Goal: Check status: Check status

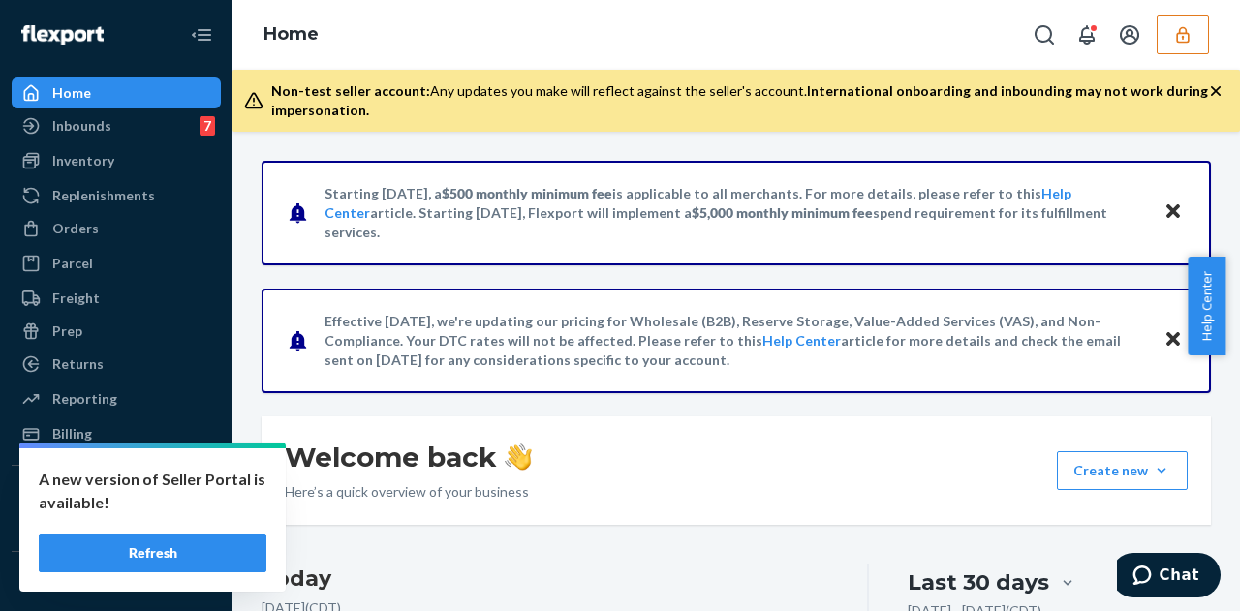
click at [140, 551] on button "Refresh" at bounding box center [153, 553] width 228 height 39
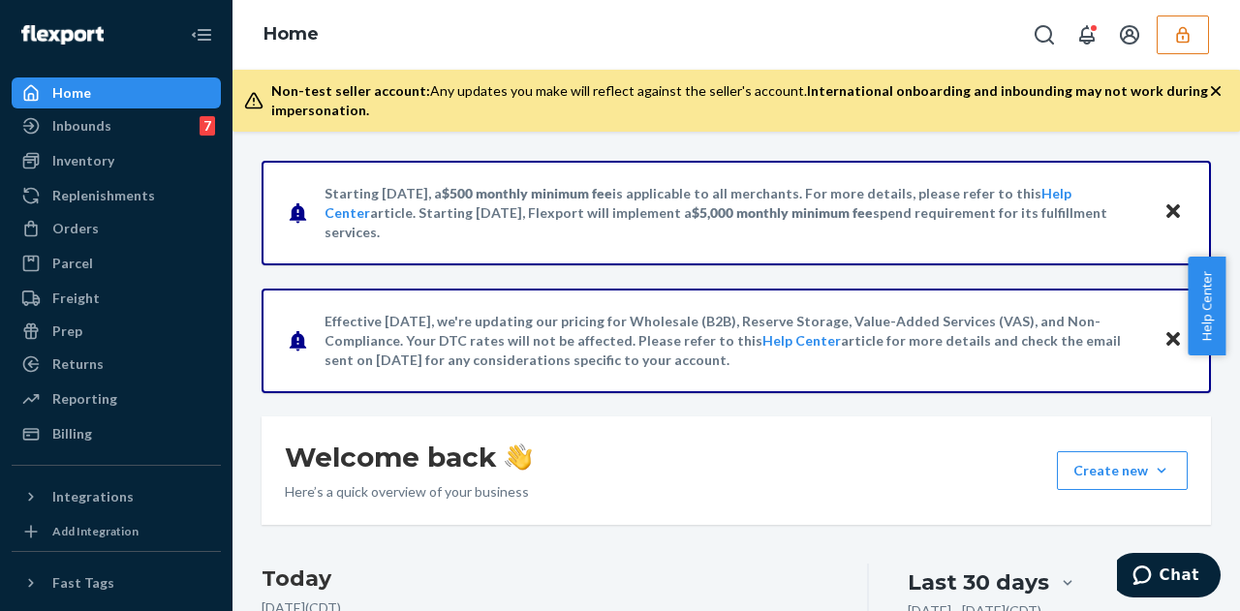
click at [1182, 26] on icon "button" at bounding box center [1182, 34] width 13 height 16
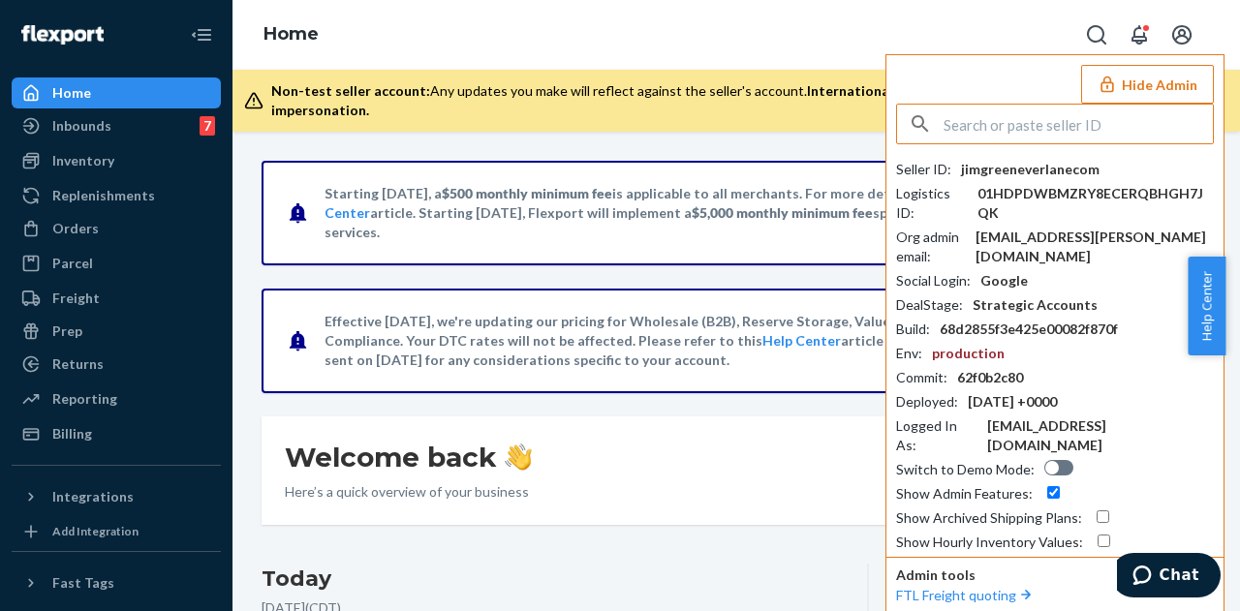
click at [1004, 123] on input "text" at bounding box center [1078, 124] width 269 height 39
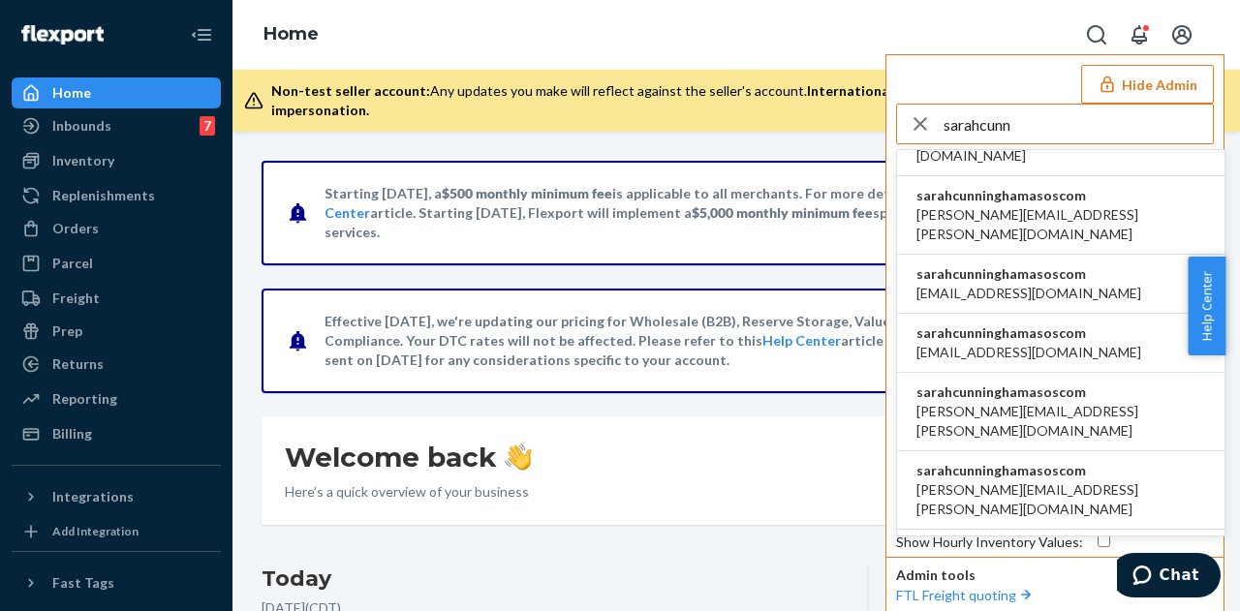
scroll to position [378, 0]
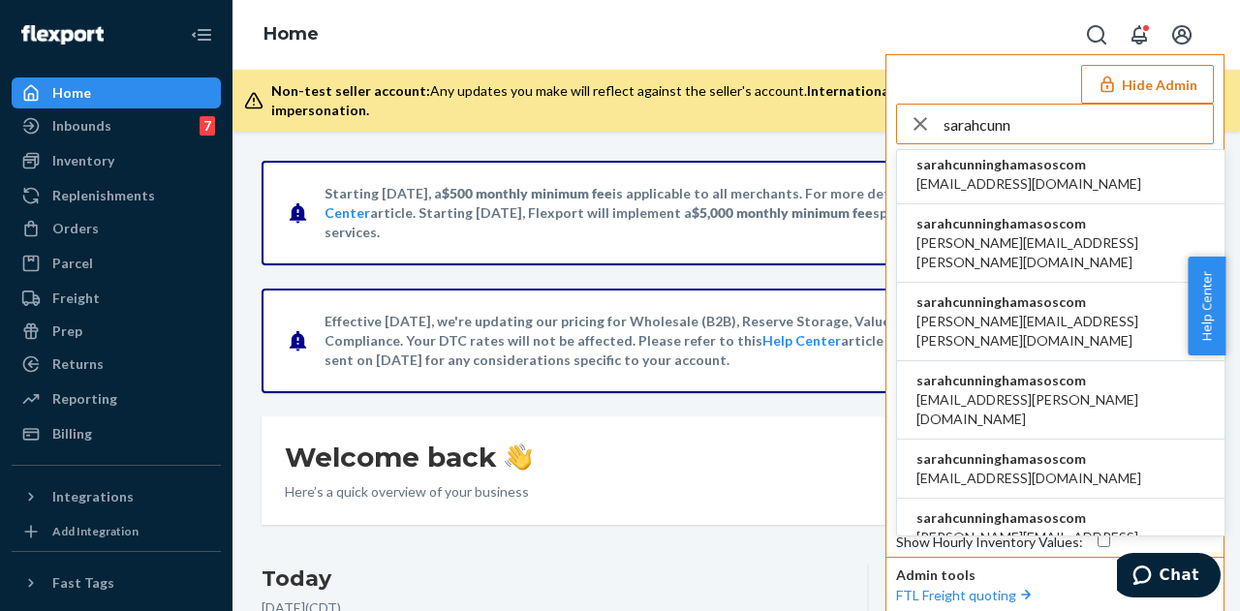
type input "sarahcunn"
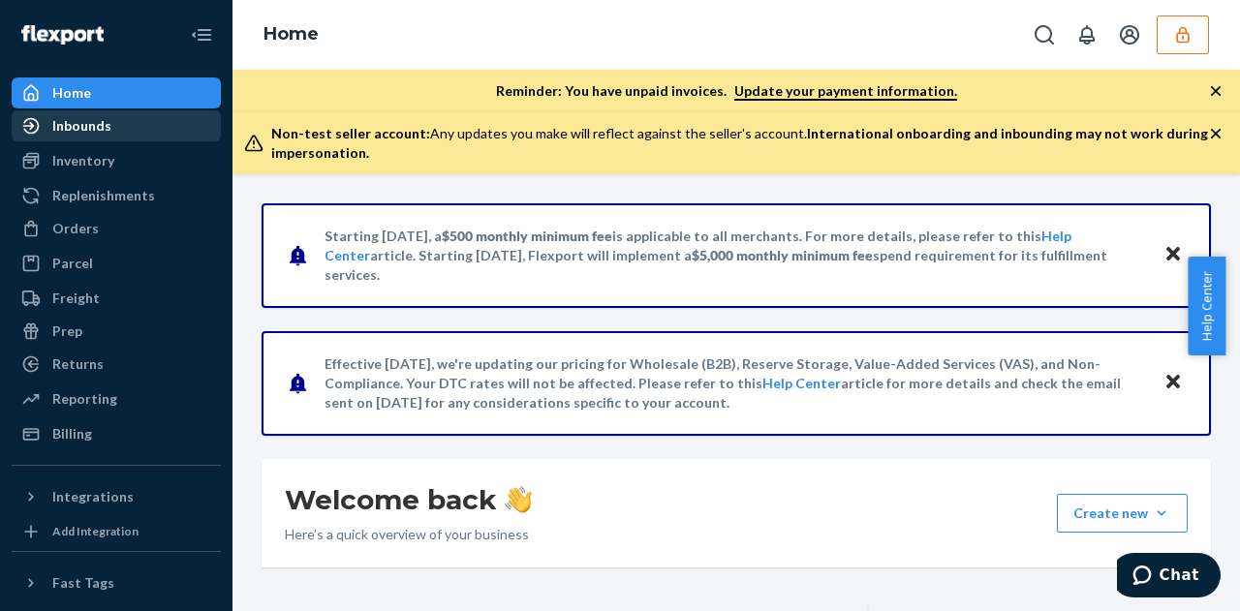
click at [80, 124] on div "Inbounds" at bounding box center [81, 125] width 59 height 19
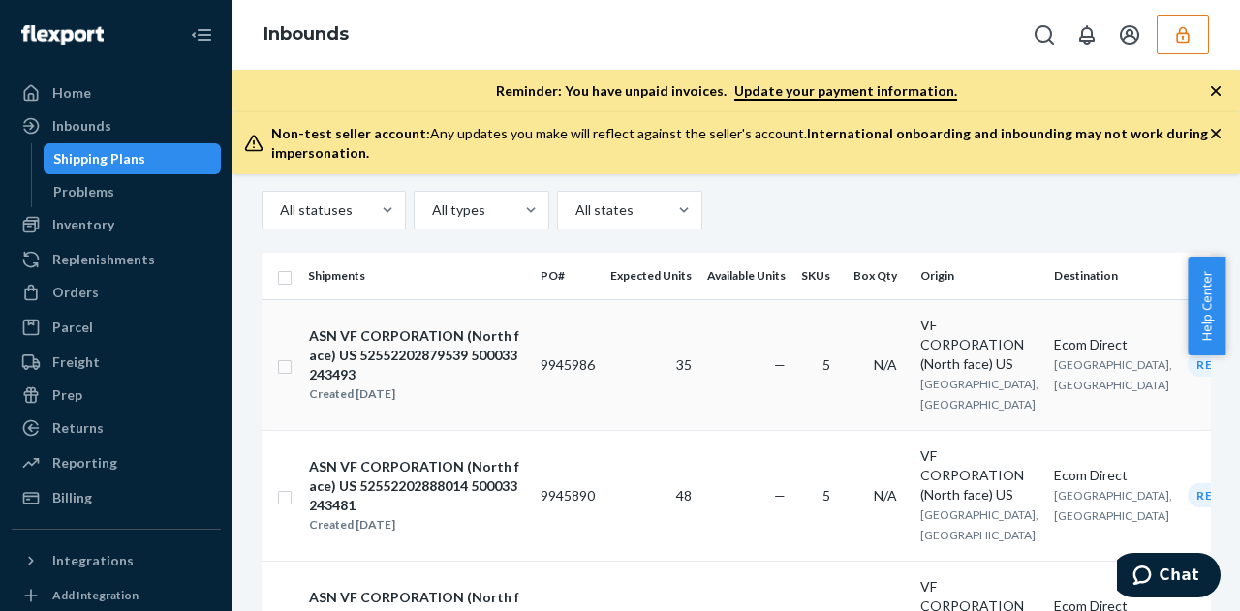
scroll to position [251, 0]
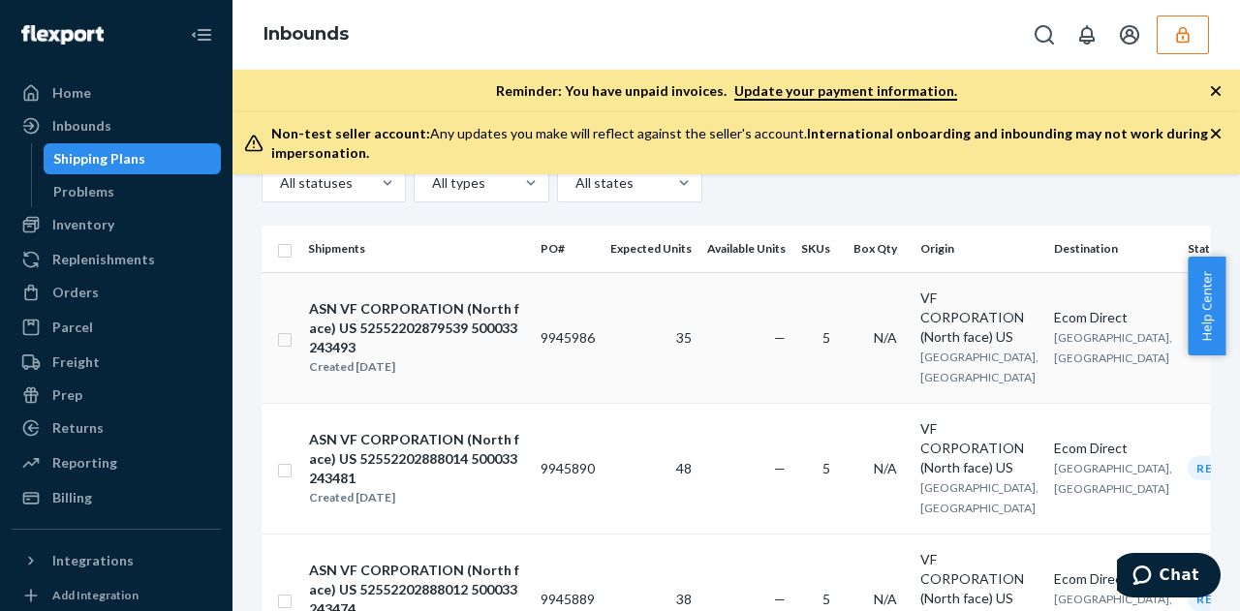
click at [426, 339] on div "ASN VF CORPORATION (North face) US 52552202879539 500033243493" at bounding box center [416, 328] width 215 height 58
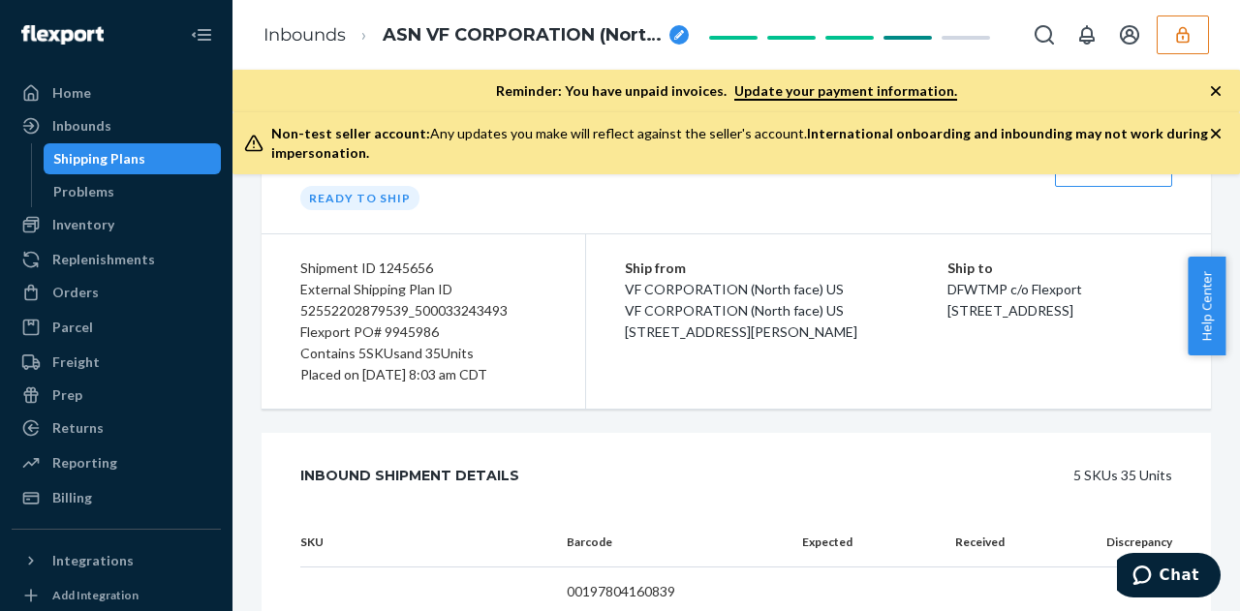
scroll to position [185, 0]
click at [83, 131] on div "Inbounds" at bounding box center [81, 125] width 59 height 19
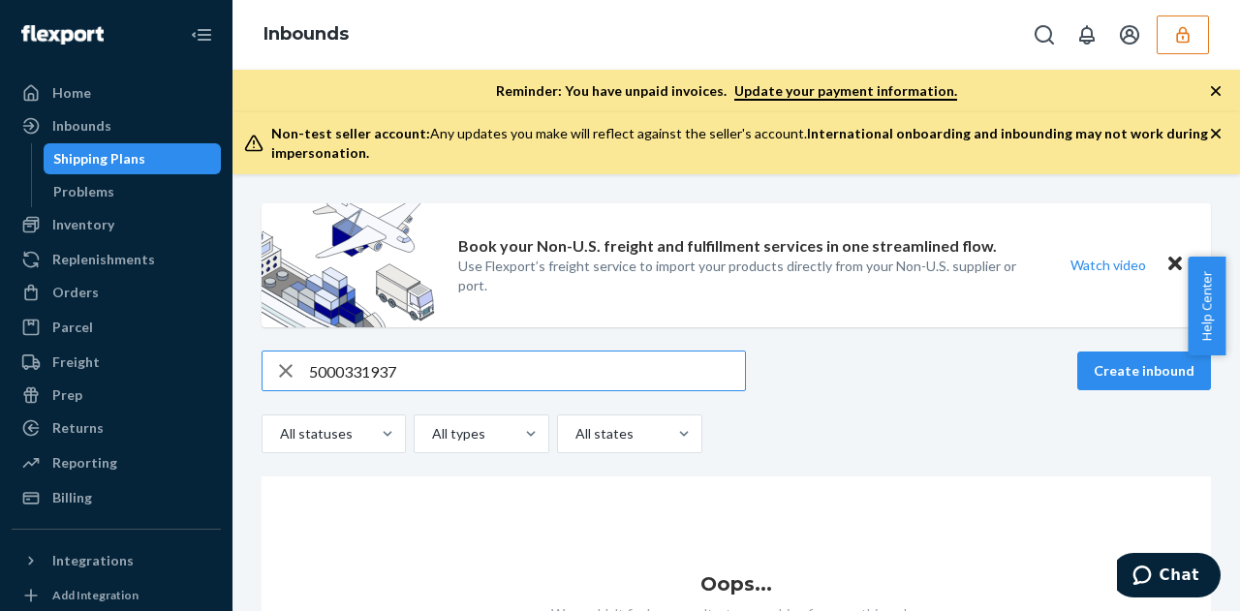
click at [381, 373] on input "5000331937" at bounding box center [527, 371] width 436 height 39
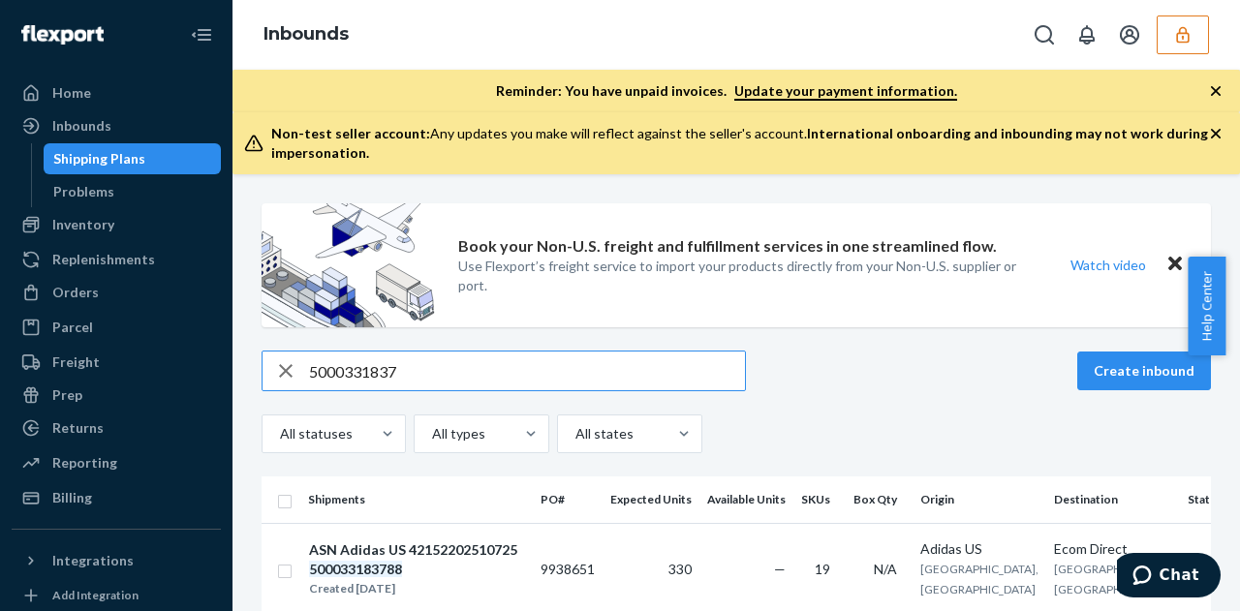
click at [432, 373] on input "5000331837" at bounding box center [527, 371] width 436 height 39
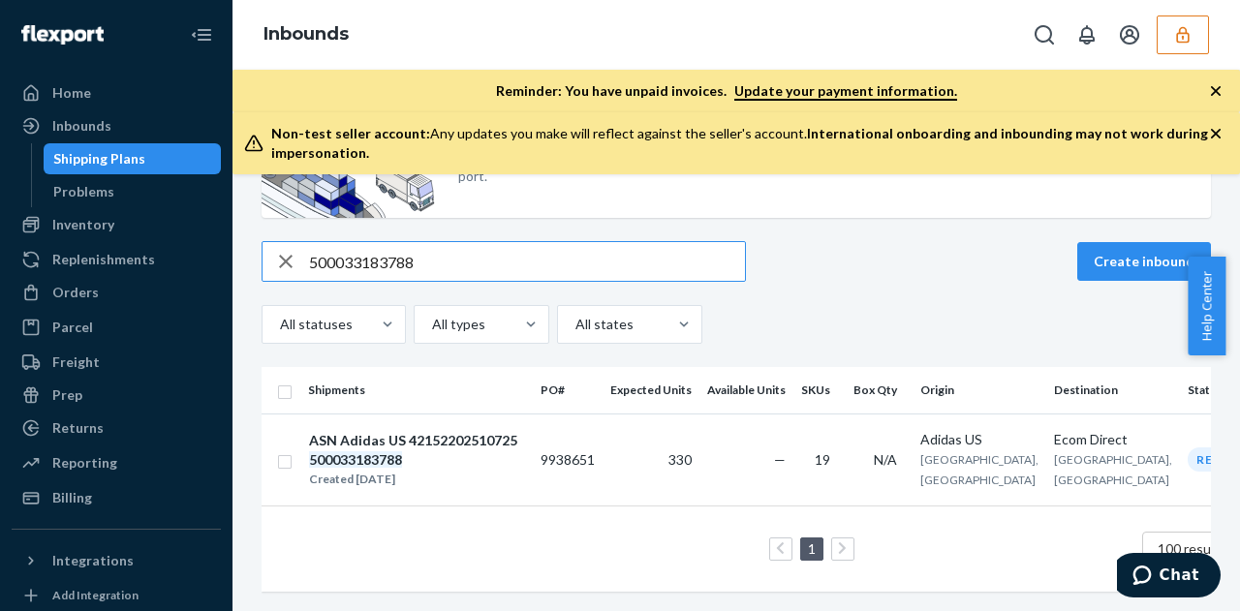
scroll to position [121, 0]
type input "500033183788"
